Goal: Task Accomplishment & Management: Manage account settings

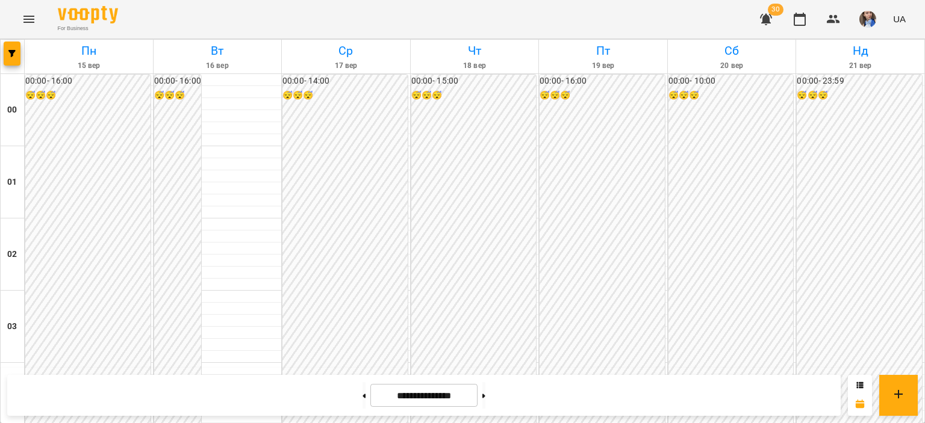
scroll to position [1084, 0]
click at [30, 14] on icon "Menu" at bounding box center [29, 19] width 14 height 14
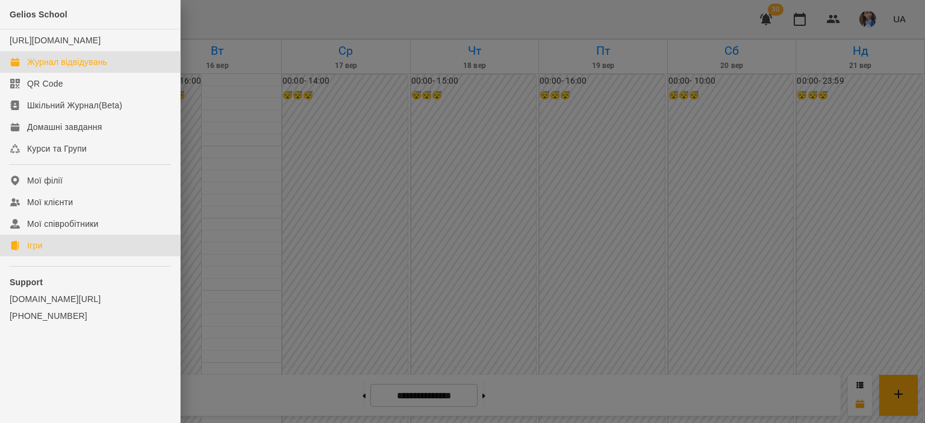
click at [29, 252] on div "Ігри" at bounding box center [34, 246] width 15 height 12
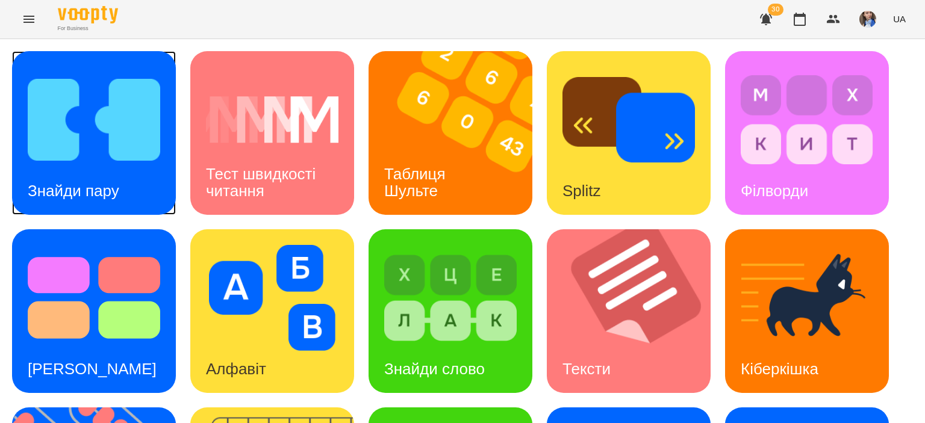
click at [89, 142] on img at bounding box center [94, 120] width 132 height 106
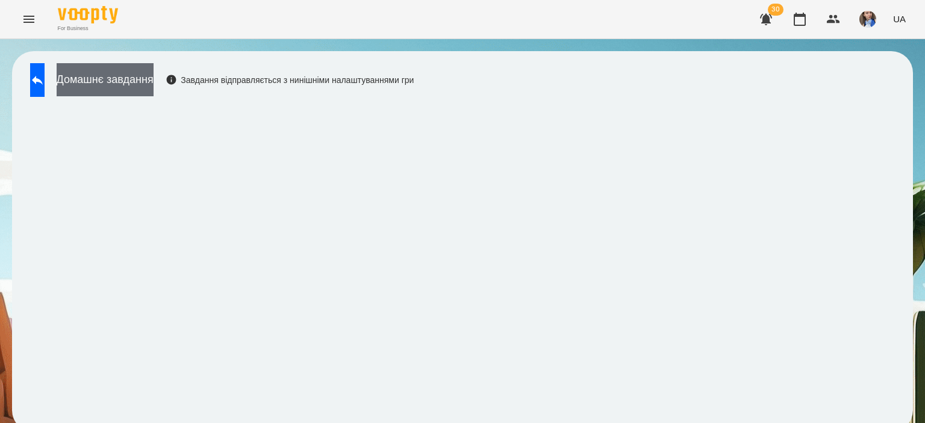
click at [108, 90] on button "Домашнє завдання" at bounding box center [105, 79] width 97 height 33
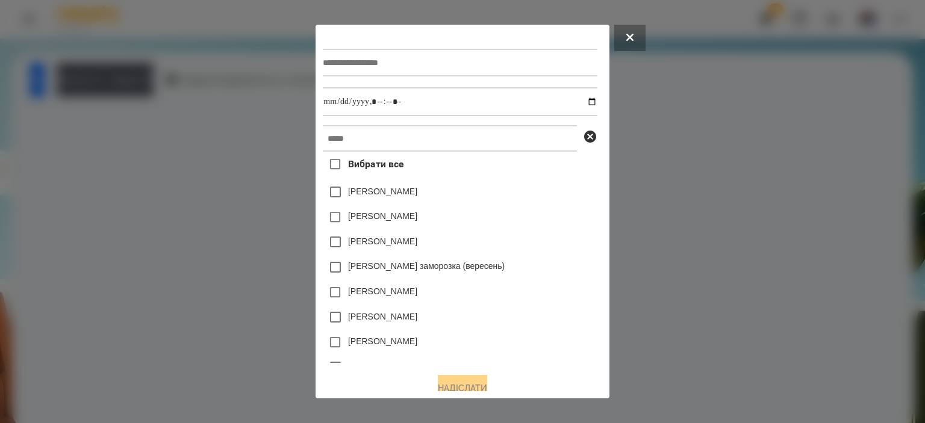
click at [419, 52] on input "text" at bounding box center [460, 63] width 274 height 28
type input "**********"
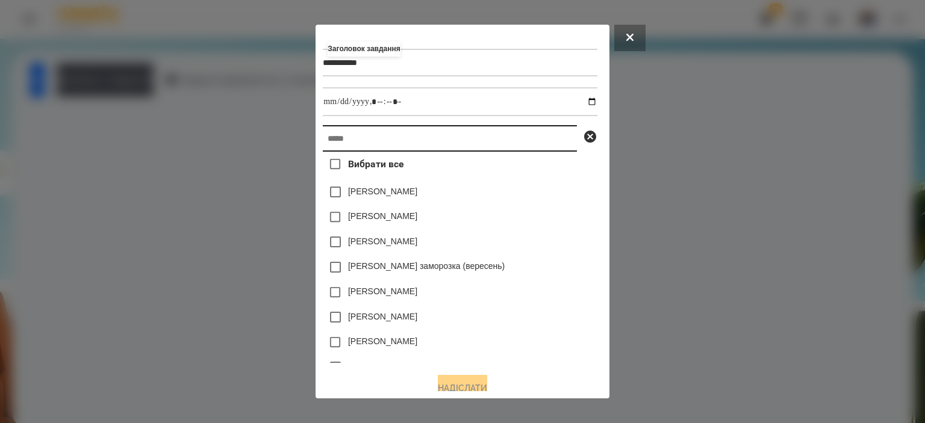
click at [399, 141] on input "text" at bounding box center [450, 138] width 254 height 26
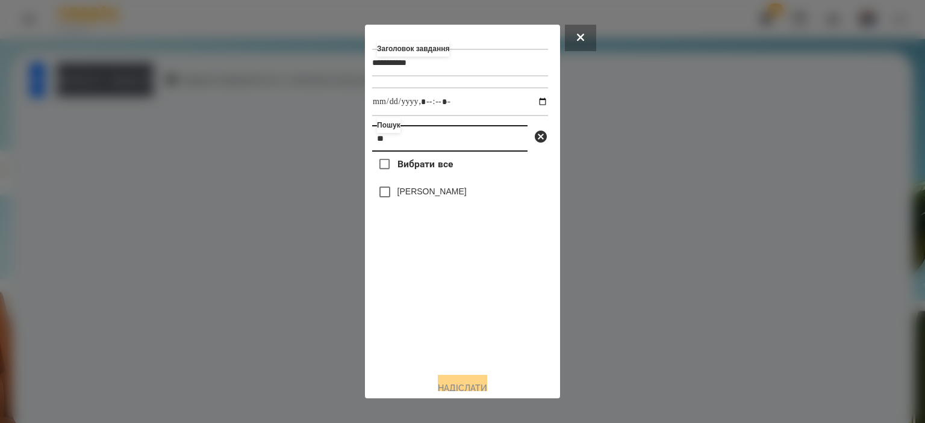
type input "*"
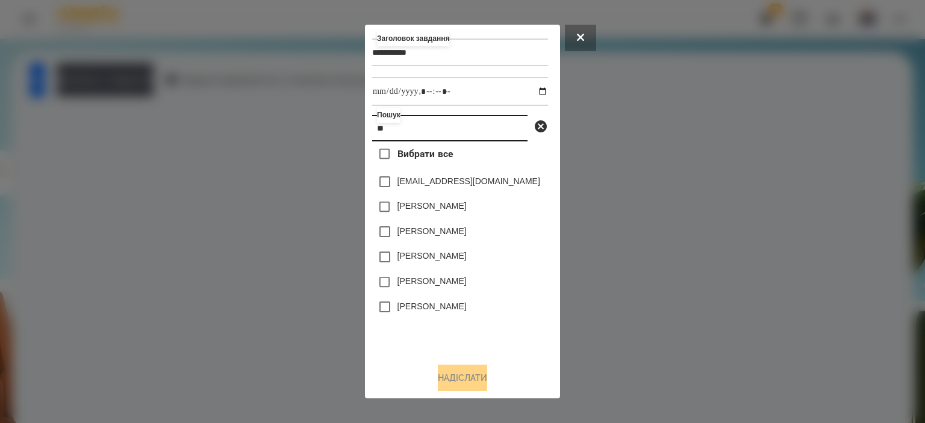
scroll to position [14, 0]
type input "**"
click at [596, 30] on button at bounding box center [580, 38] width 31 height 26
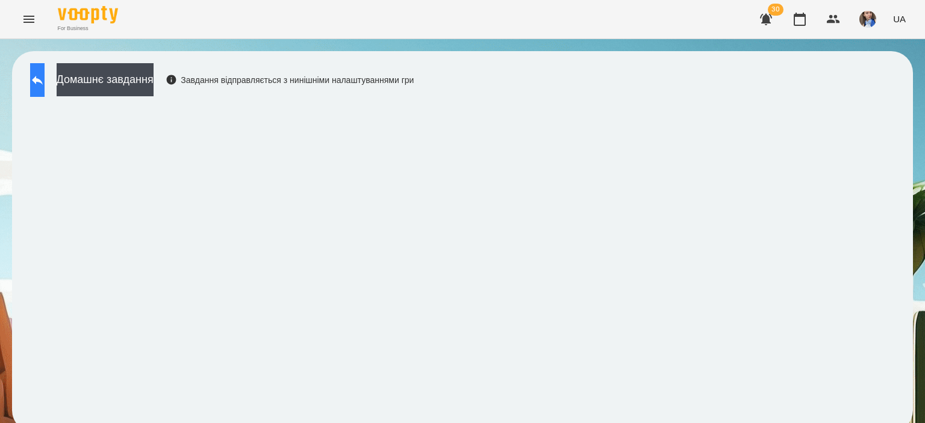
click at [39, 80] on button at bounding box center [37, 80] width 14 height 34
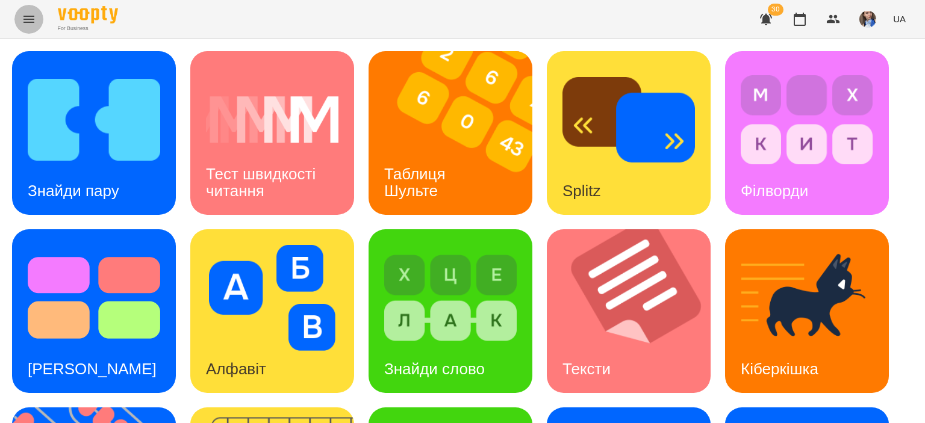
click at [25, 24] on button "Menu" at bounding box center [28, 19] width 29 height 29
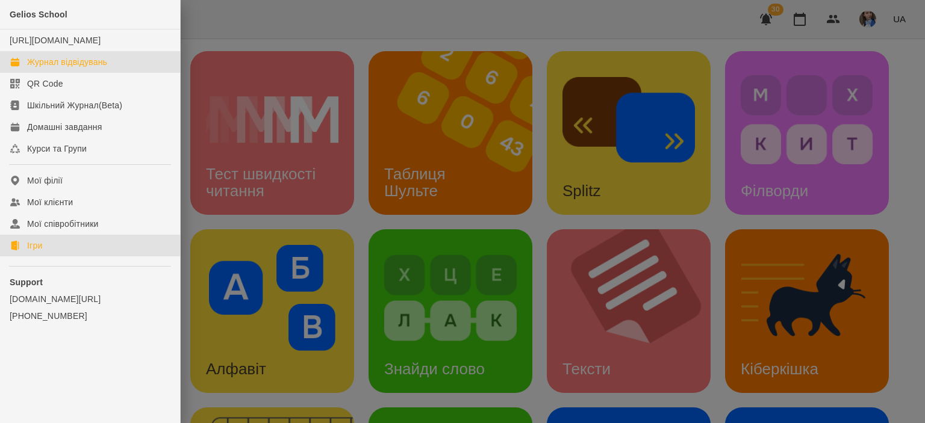
click at [43, 68] on div "Журнал відвідувань" at bounding box center [67, 62] width 80 height 12
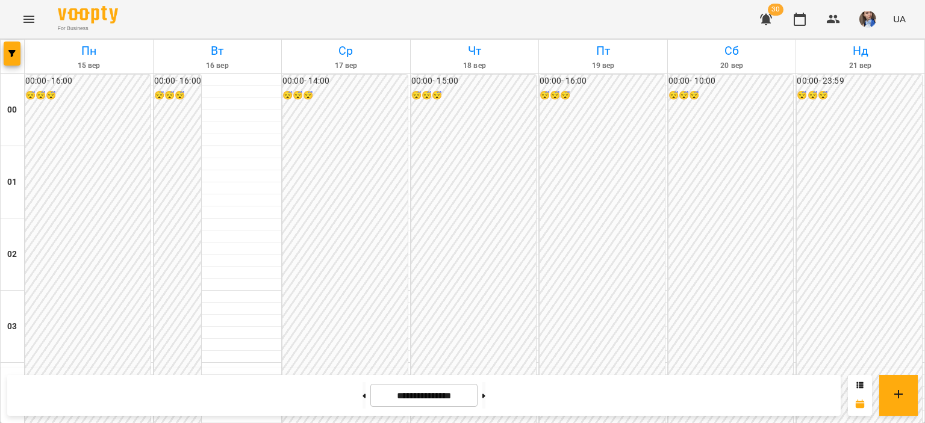
scroll to position [1084, 0]
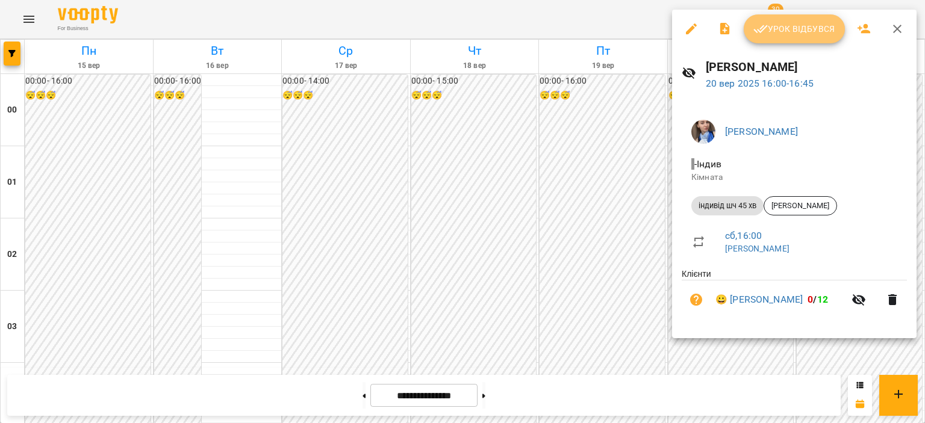
click at [807, 42] on button "Урок відбувся" at bounding box center [794, 28] width 101 height 29
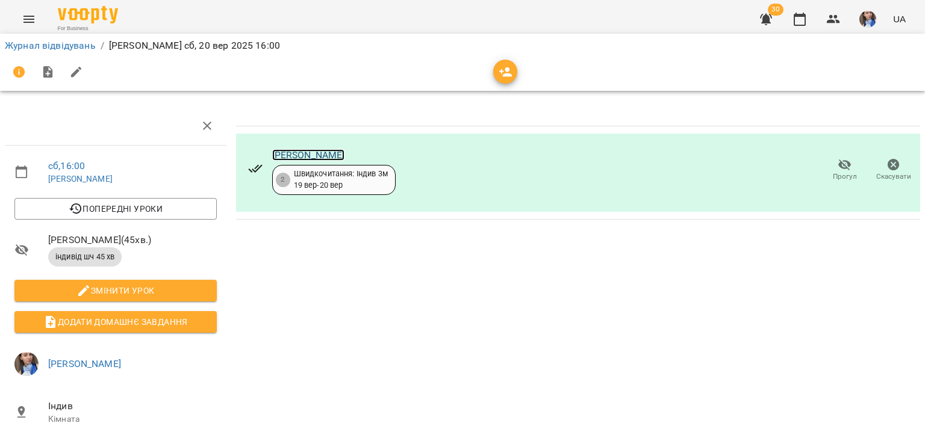
click at [306, 153] on link "[PERSON_NAME]" at bounding box center [308, 154] width 73 height 11
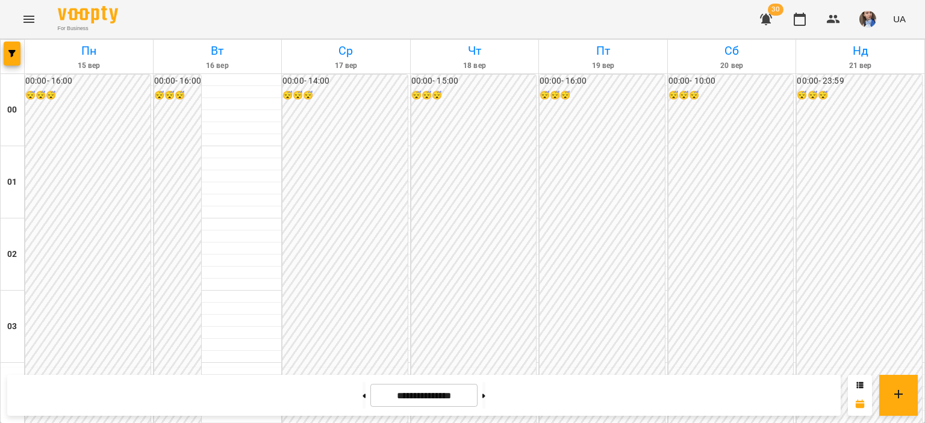
scroll to position [964, 0]
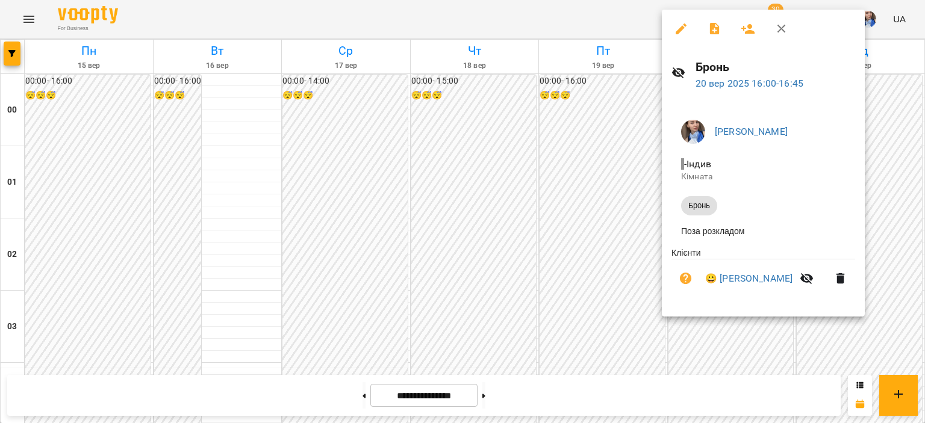
click at [724, 332] on div at bounding box center [462, 211] width 925 height 423
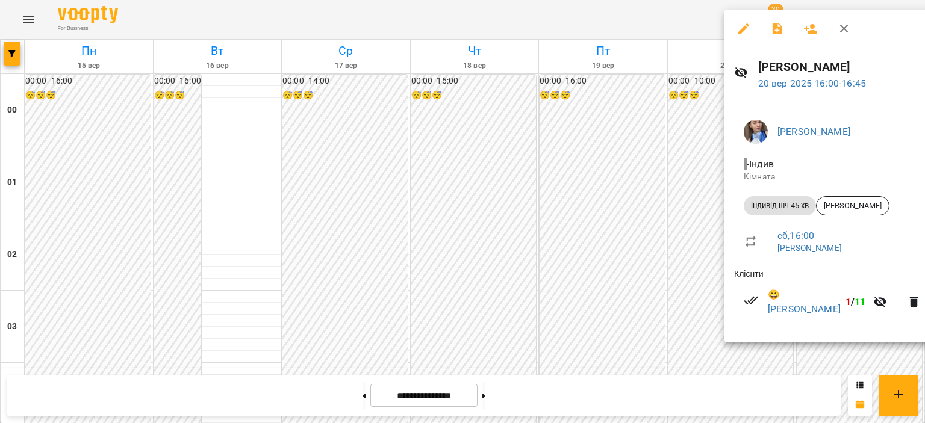
click at [720, 337] on div at bounding box center [462, 211] width 925 height 423
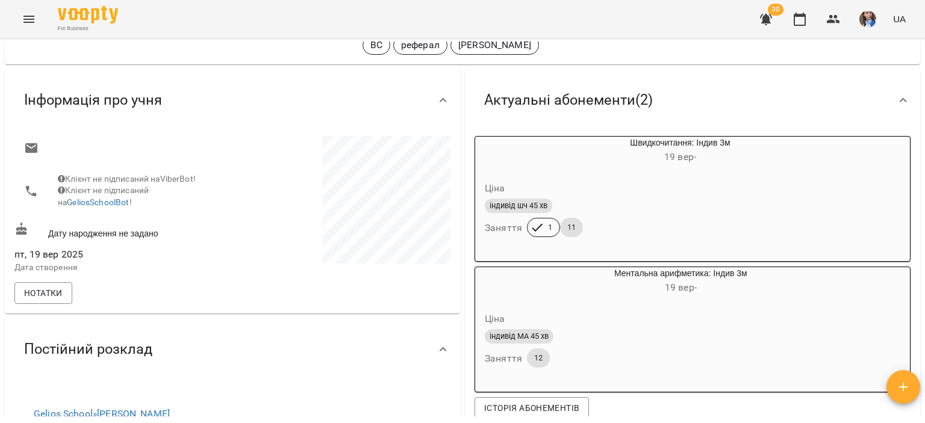
scroll to position [120, 0]
